Goal: Information Seeking & Learning: Learn about a topic

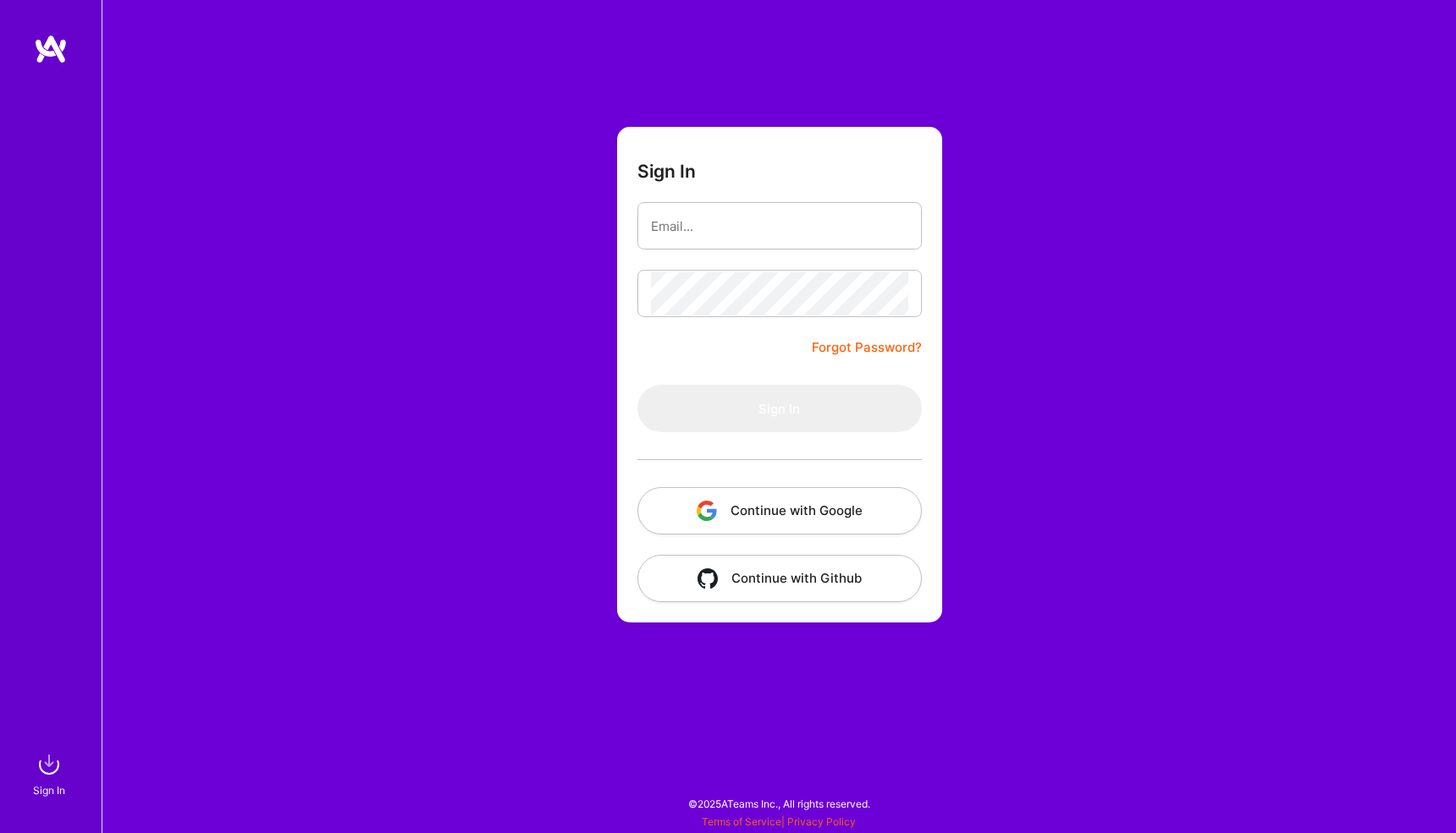
click at [739, 524] on button "Continue with Google" at bounding box center [780, 511] width 284 height 47
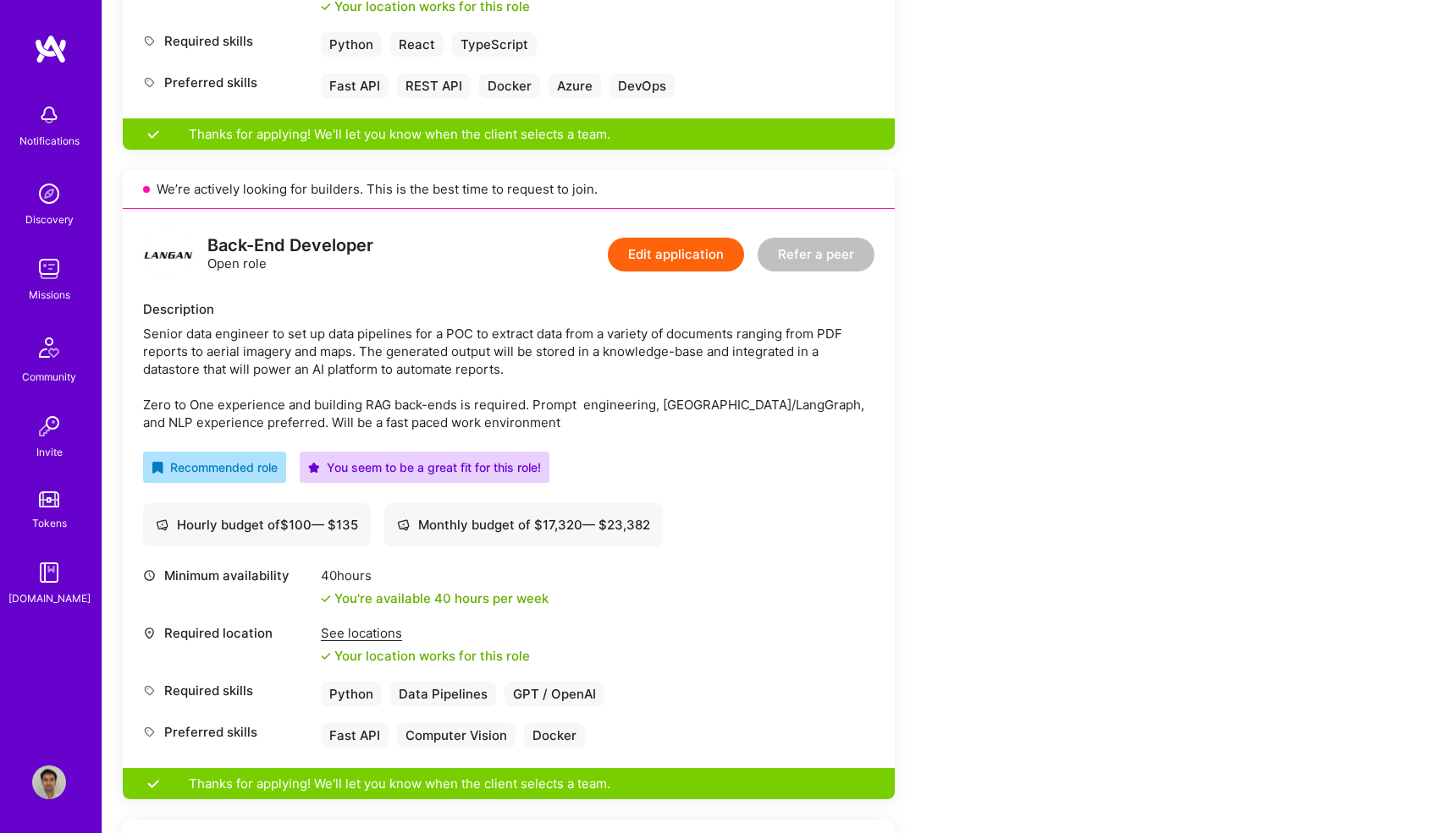
scroll to position [953, 0]
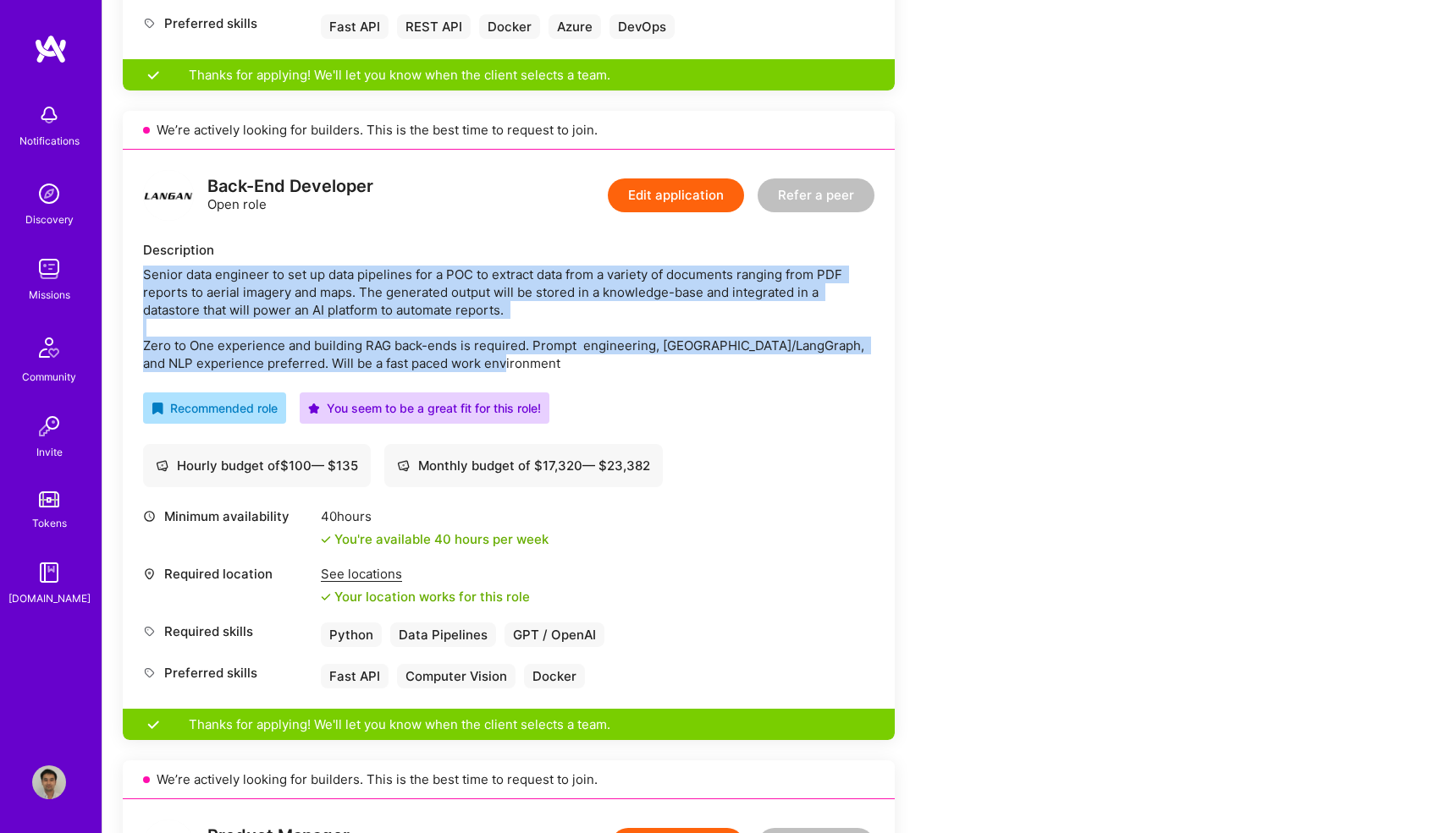
drag, startPoint x: 513, startPoint y: 365, endPoint x: 136, endPoint y: 260, distance: 391.3
click at [136, 260] on div "Back-End Developer Open role Edit application Refer a peer Description Senior d…" at bounding box center [508, 429] width 772 height 559
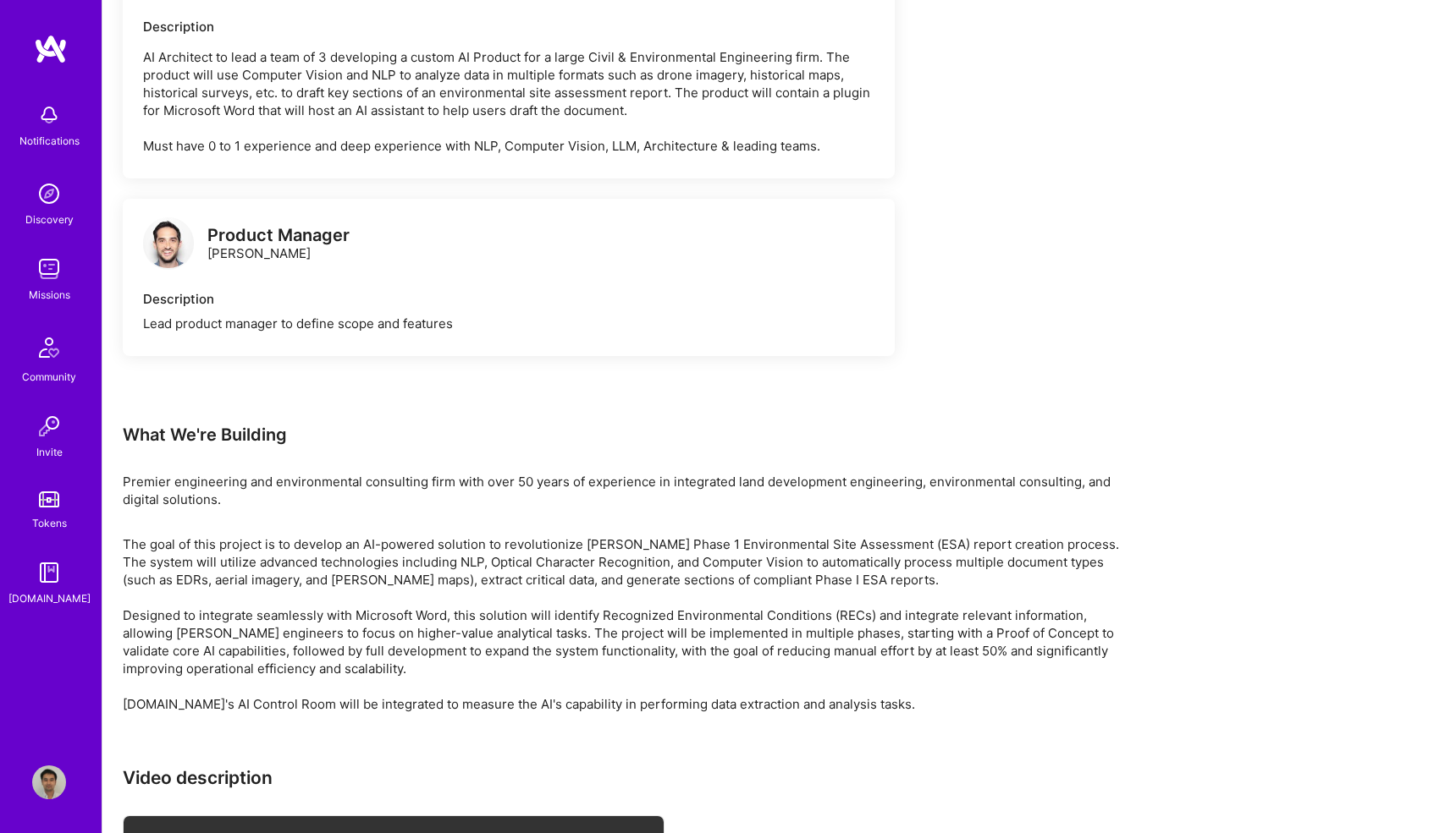
scroll to position [3173, 0]
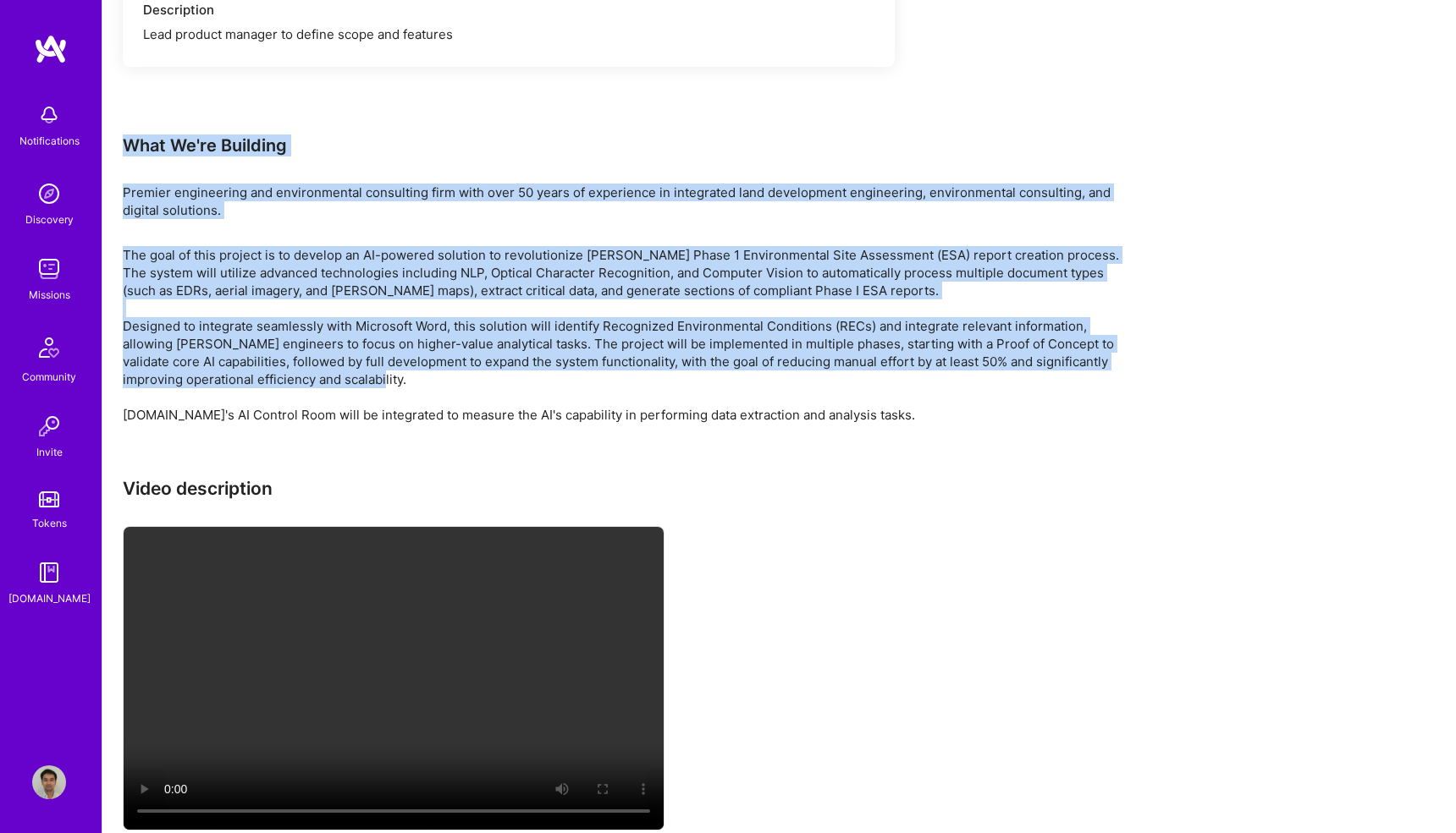
drag, startPoint x: 367, startPoint y: 395, endPoint x: 119, endPoint y: 163, distance: 339.6
copy div "What We're Building Premier engineering and environmental consulting firm with …"
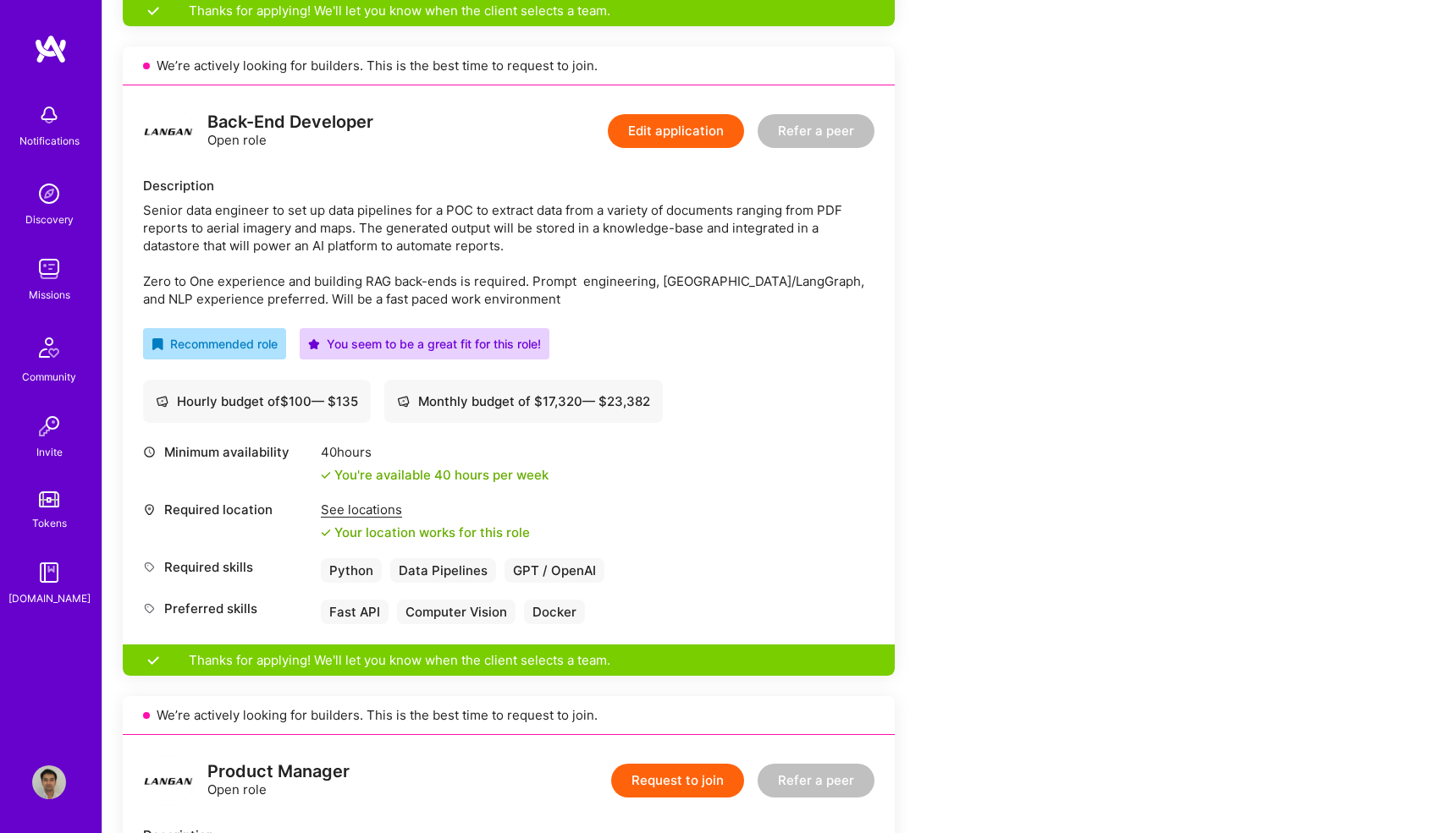
scroll to position [989, 0]
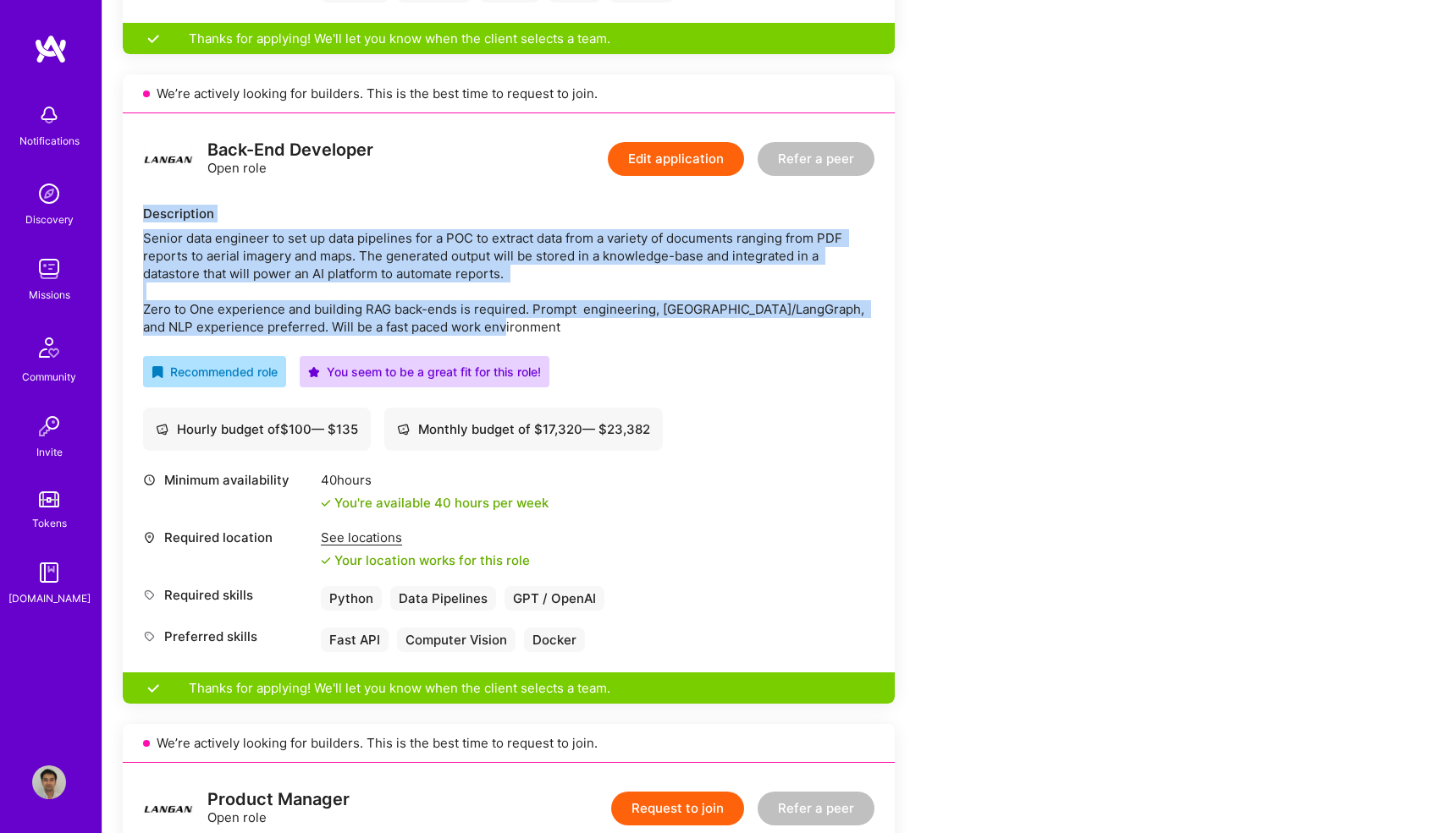
drag, startPoint x: 555, startPoint y: 334, endPoint x: 138, endPoint y: 219, distance: 432.6
click at [138, 219] on div "Back-End Developer Open role Edit application Refer a peer Description Senior d…" at bounding box center [508, 393] width 772 height 559
copy div "Description Senior data engineer to set up data pipelines for a POC to extract …"
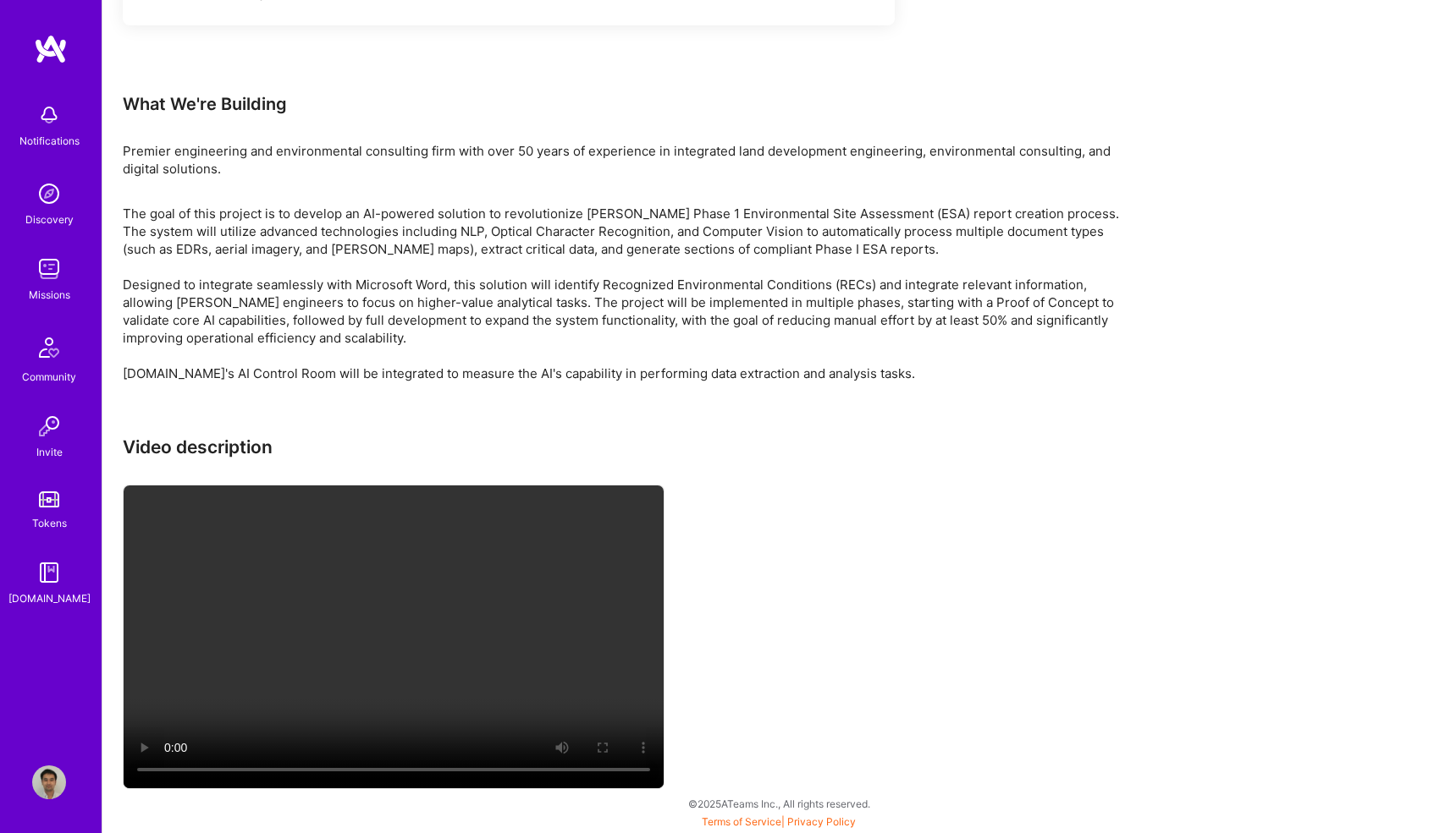
scroll to position [3220, 0]
click at [856, 248] on p "The goal of this project is to develop an AI-powered solution to revolutionize …" at bounding box center [630, 293] width 1016 height 177
drag, startPoint x: 1089, startPoint y: 245, endPoint x: 444, endPoint y: 262, distance: 645.2
click at [444, 262] on p "The goal of this project is to develop an AI-powered solution to revolutionize …" at bounding box center [630, 293] width 1016 height 177
click at [968, 267] on p "The goal of this project is to develop an AI-powered solution to revolutionize …" at bounding box center [630, 293] width 1016 height 177
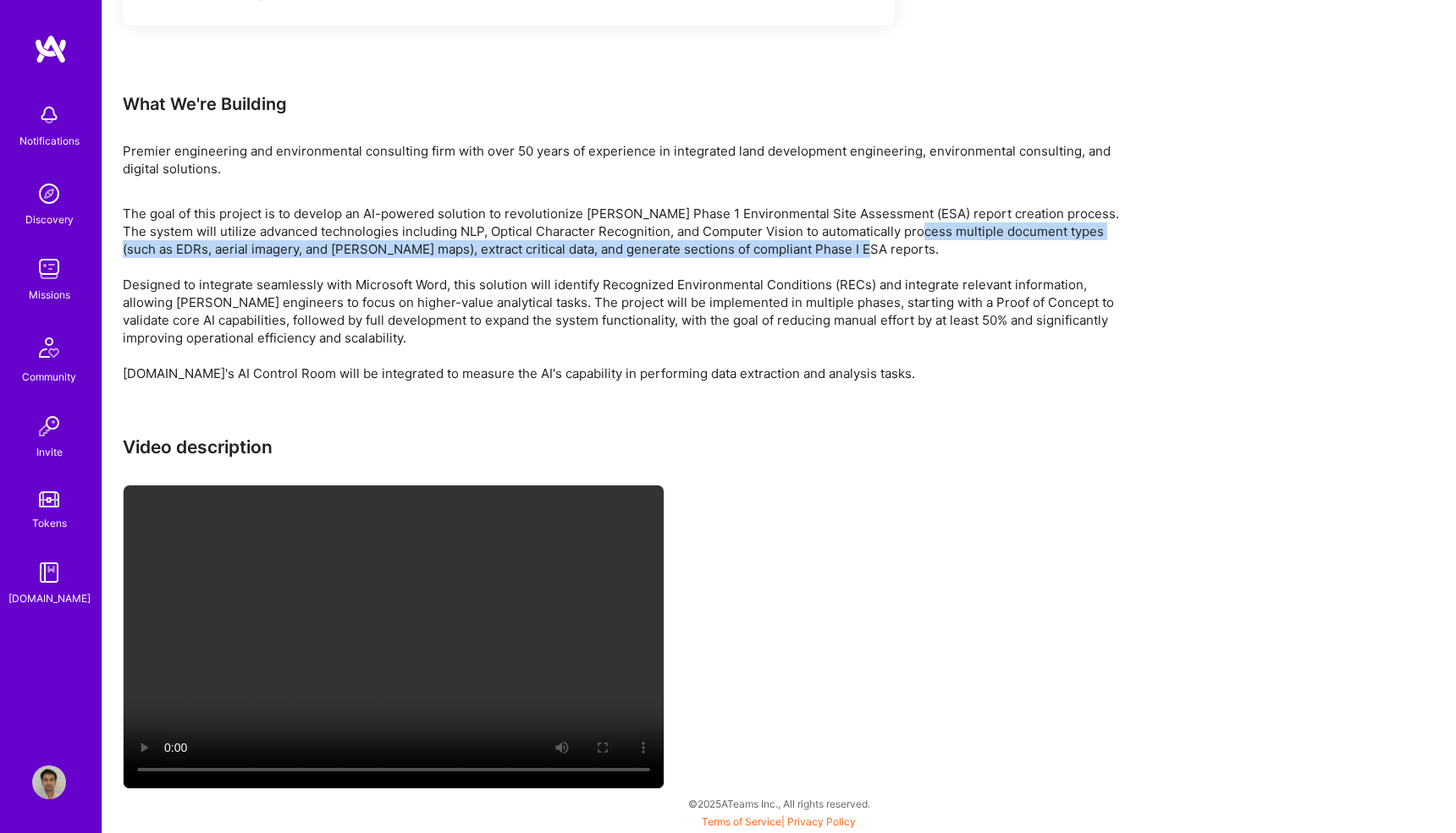
drag, startPoint x: 885, startPoint y: 246, endPoint x: 820, endPoint y: 261, distance: 66.7
click at [820, 261] on p "The goal of this project is to develop an AI-powered solution to revolutionize …" at bounding box center [630, 293] width 1016 height 177
copy p "multiple document types (such as EDRs, aerial imagery, and [PERSON_NAME] maps),…"
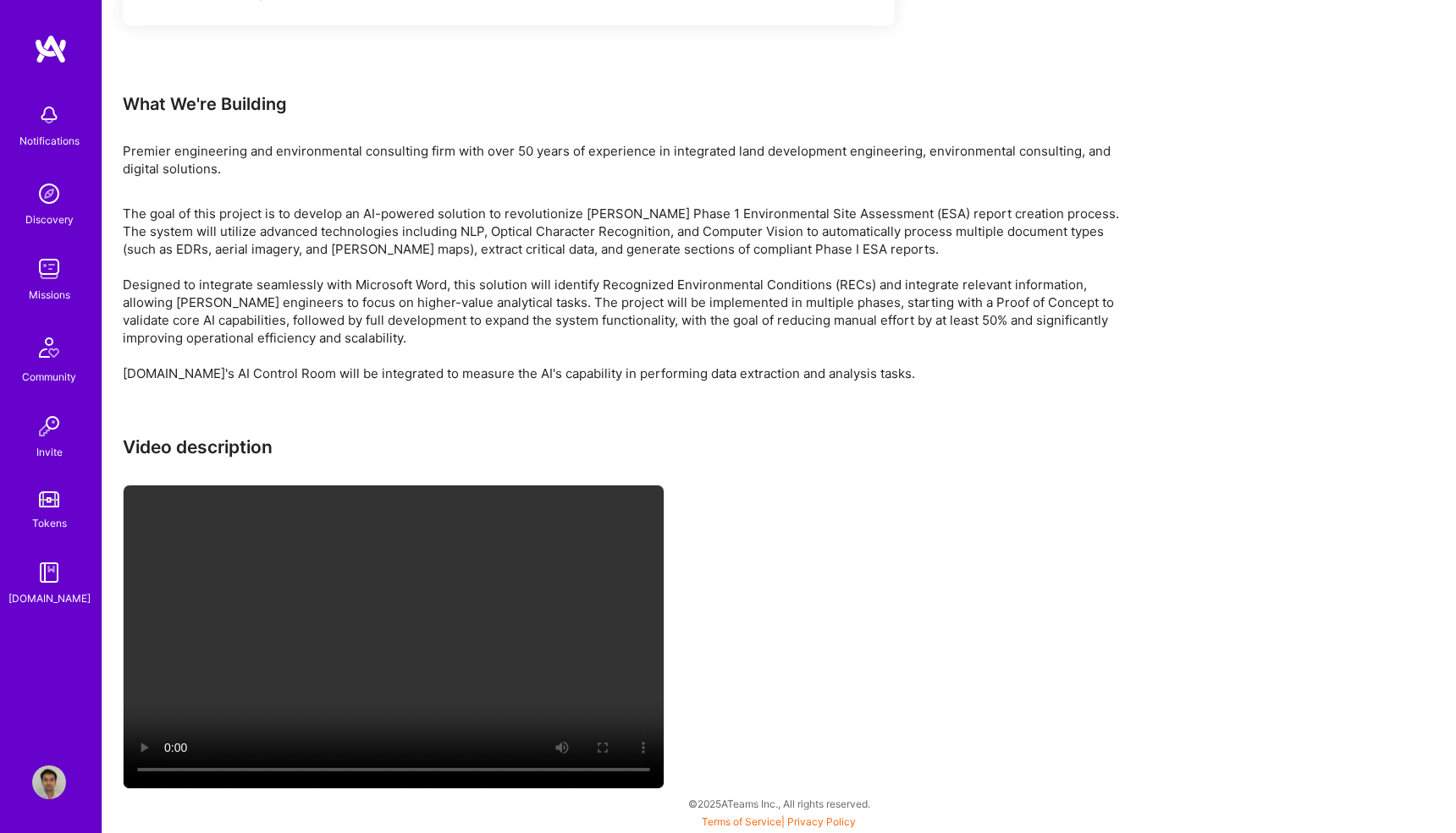
click at [888, 219] on p "The goal of this project is to develop an AI-powered solution to revolutionize …" at bounding box center [630, 293] width 1016 height 177
copy p "ESA"
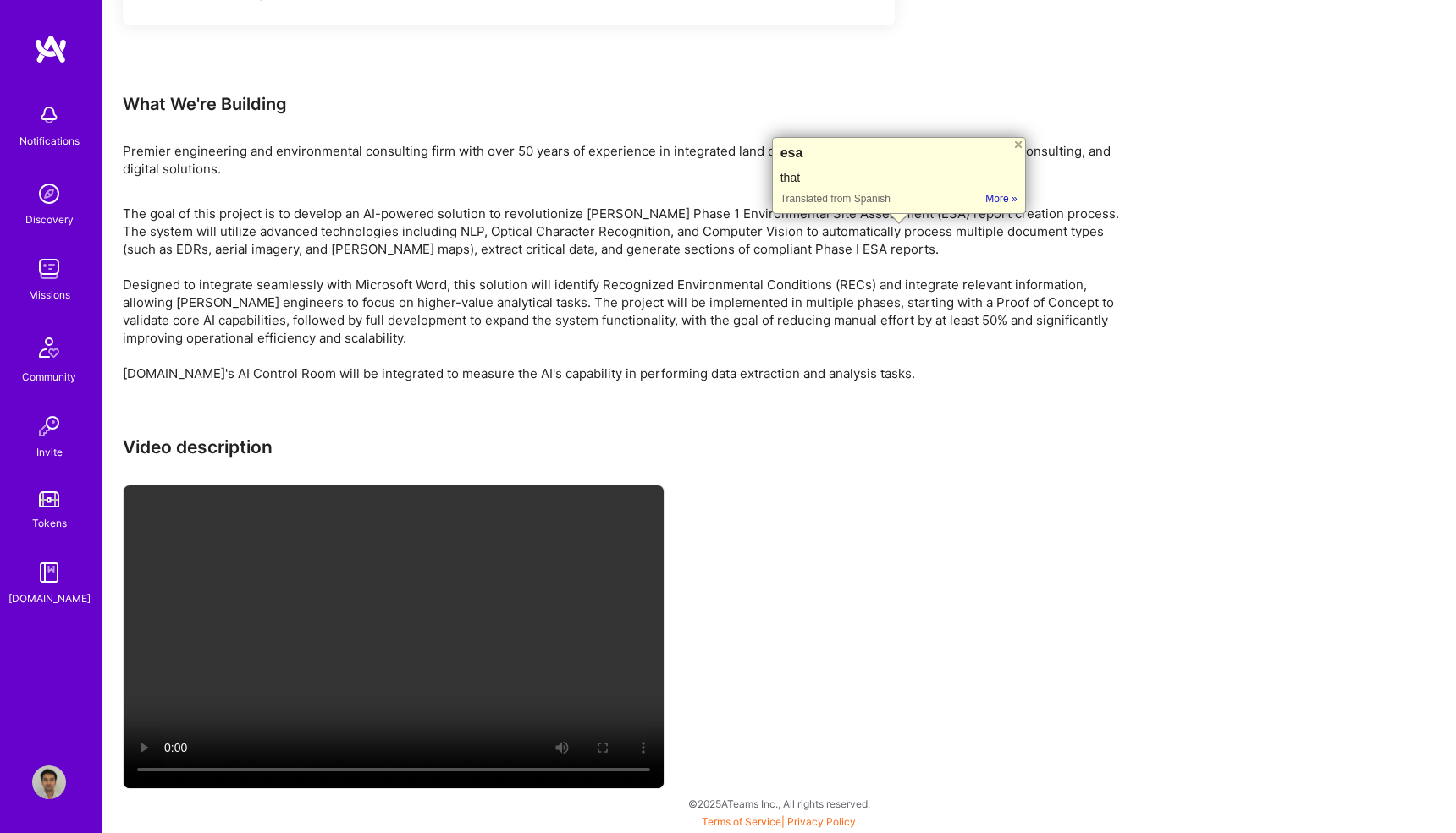
click at [617, 256] on p "The goal of this project is to develop an AI-powered solution to revolutionize …" at bounding box center [630, 293] width 1016 height 177
